Goal: Check status: Check status

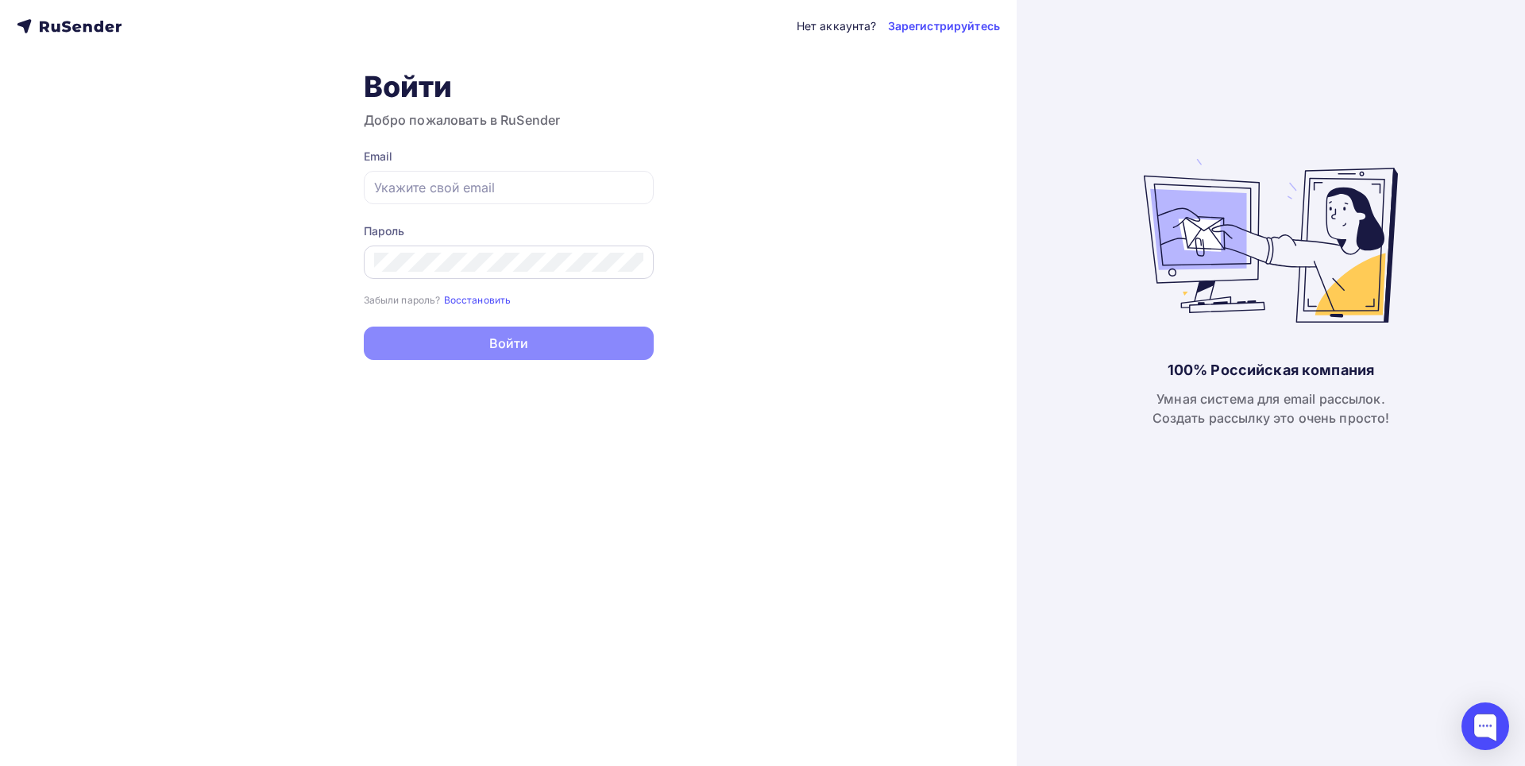
type input "[EMAIL_ADDRESS][DOMAIN_NAME]"
click at [364, 326] on button "Войти" at bounding box center [509, 342] width 290 height 33
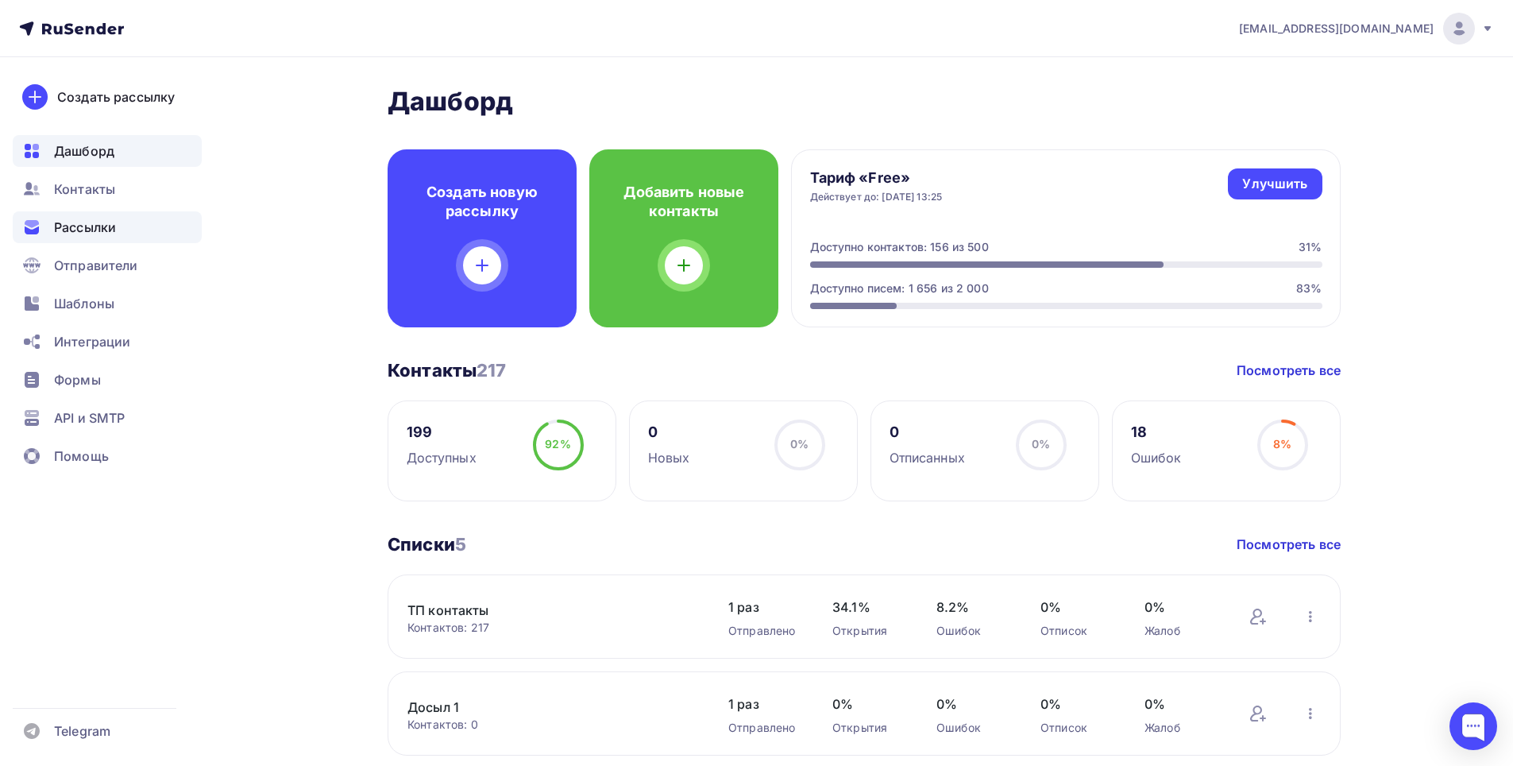
click at [83, 220] on span "Рассылки" at bounding box center [85, 227] width 62 height 19
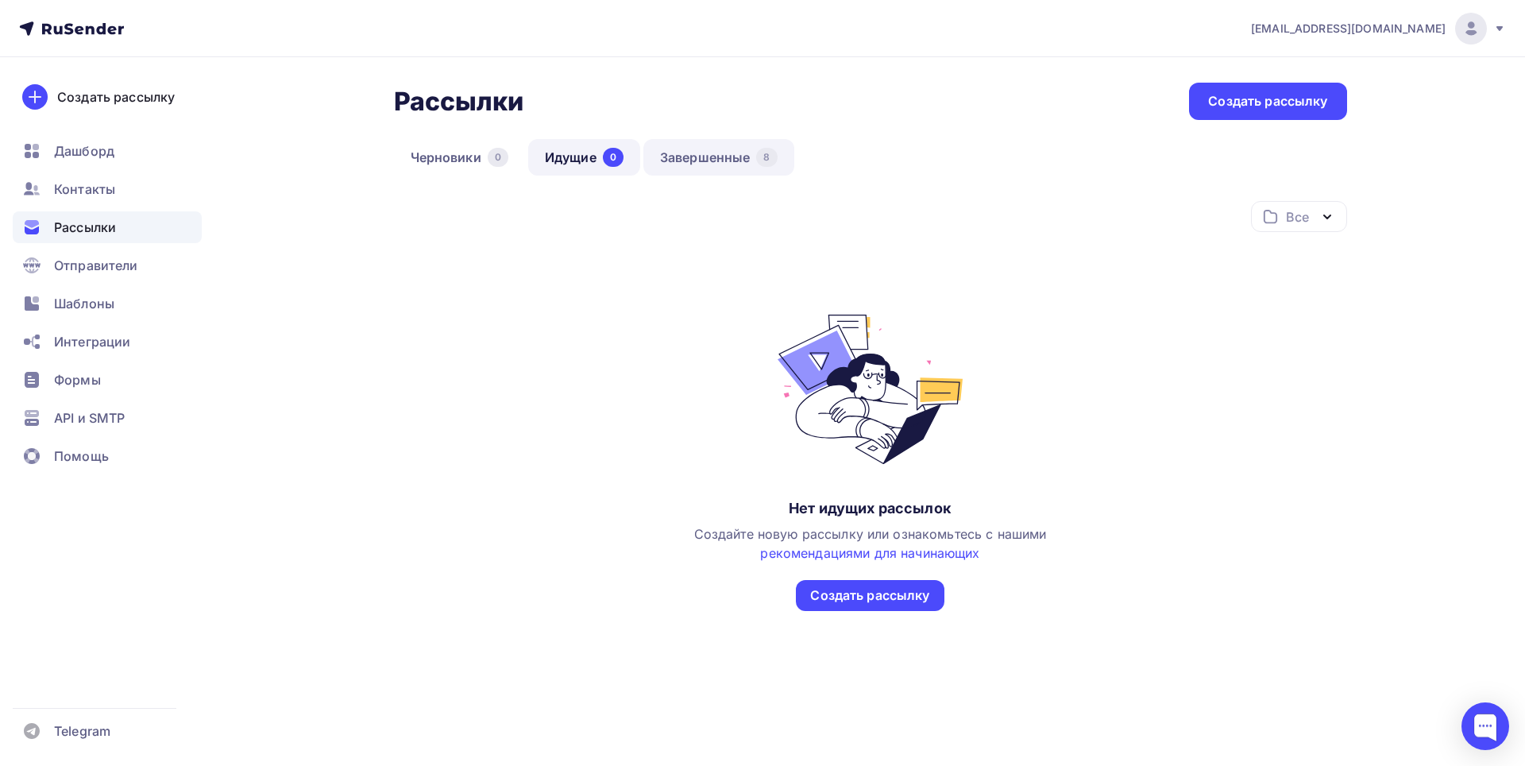
click at [732, 160] on link "Завершенные 8" at bounding box center [718, 157] width 151 height 37
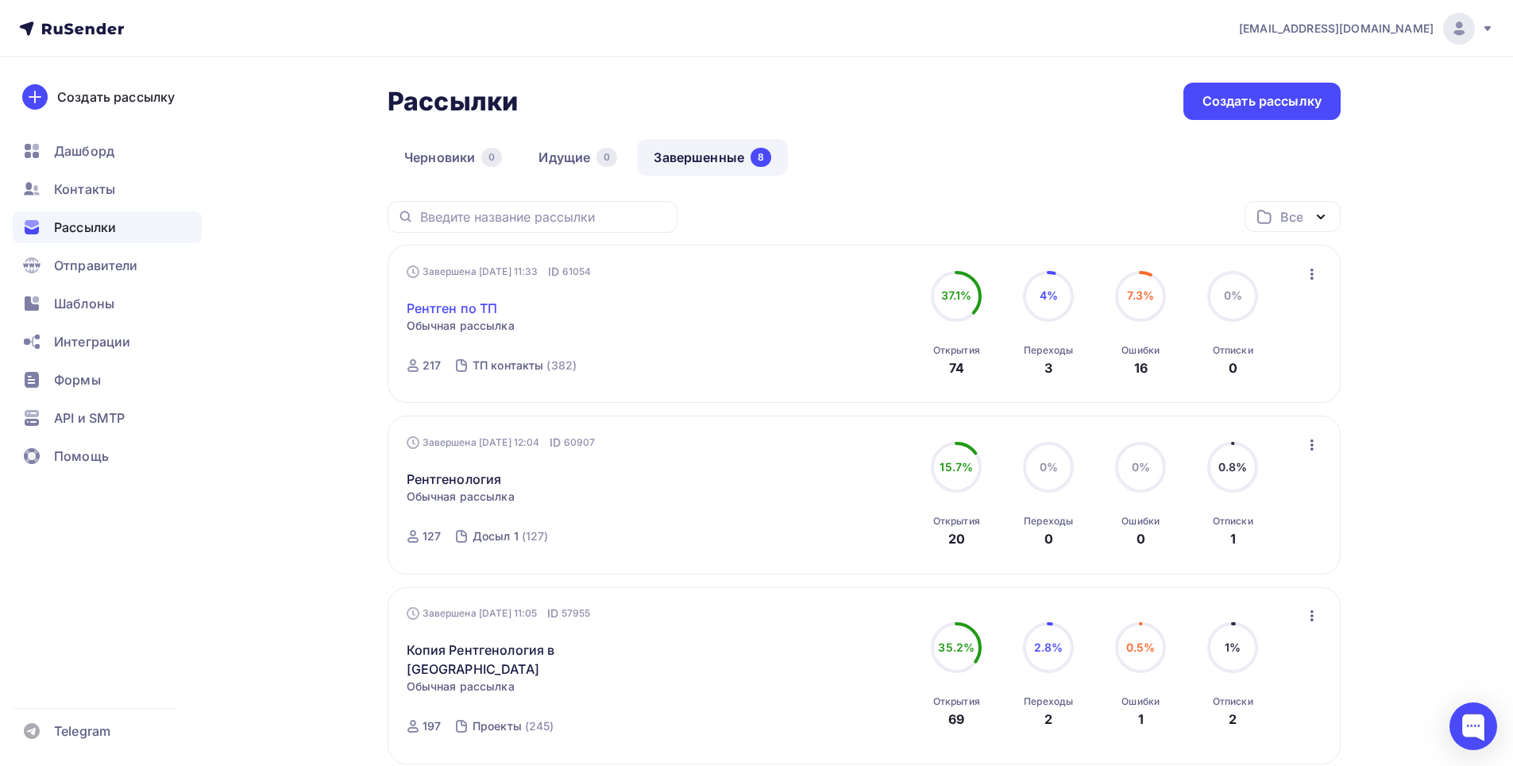
click at [476, 308] on link "Рентген по ТП" at bounding box center [452, 308] width 91 height 19
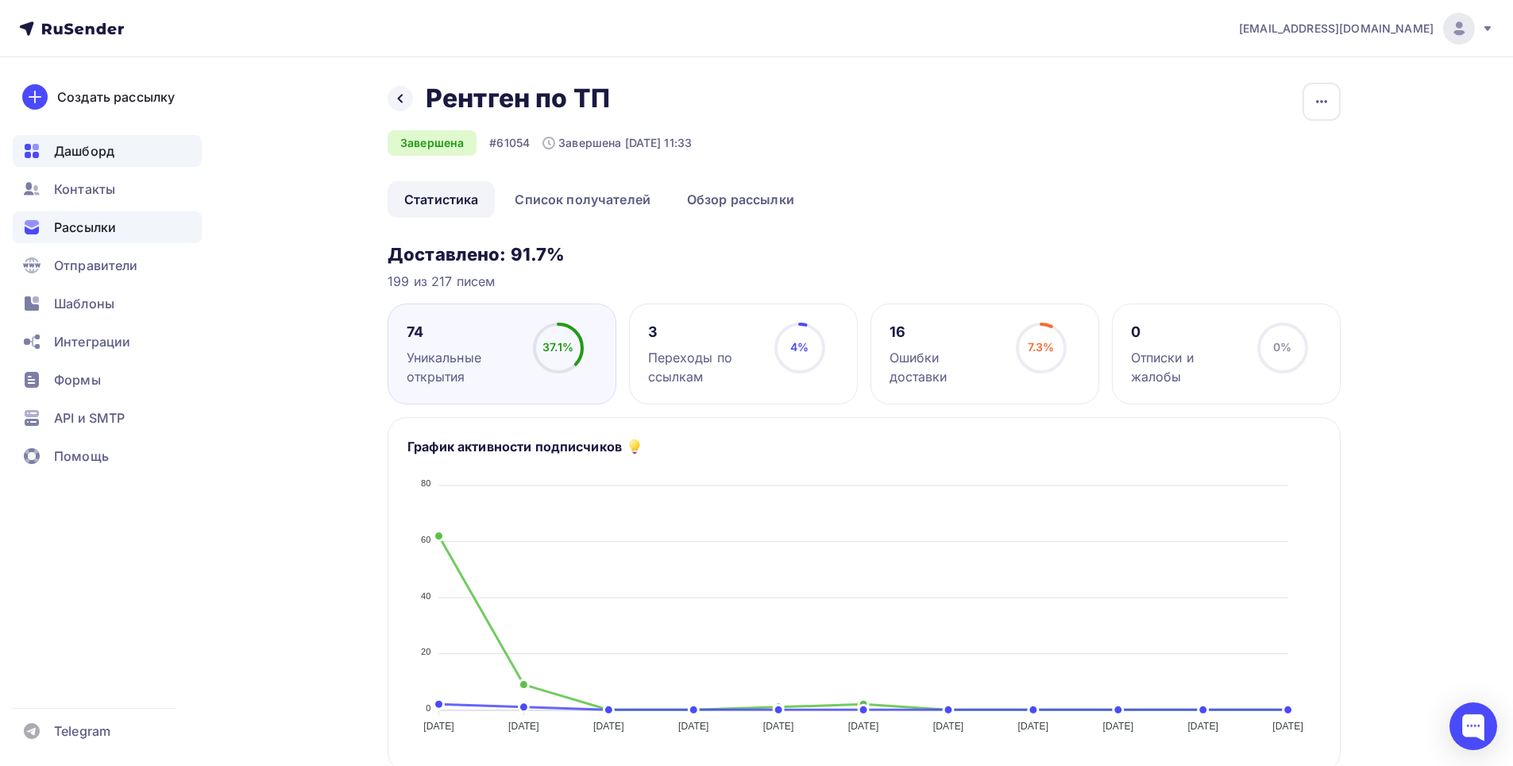
click at [75, 149] on span "Дашборд" at bounding box center [84, 150] width 60 height 19
